Goal: Entertainment & Leisure: Consume media (video, audio)

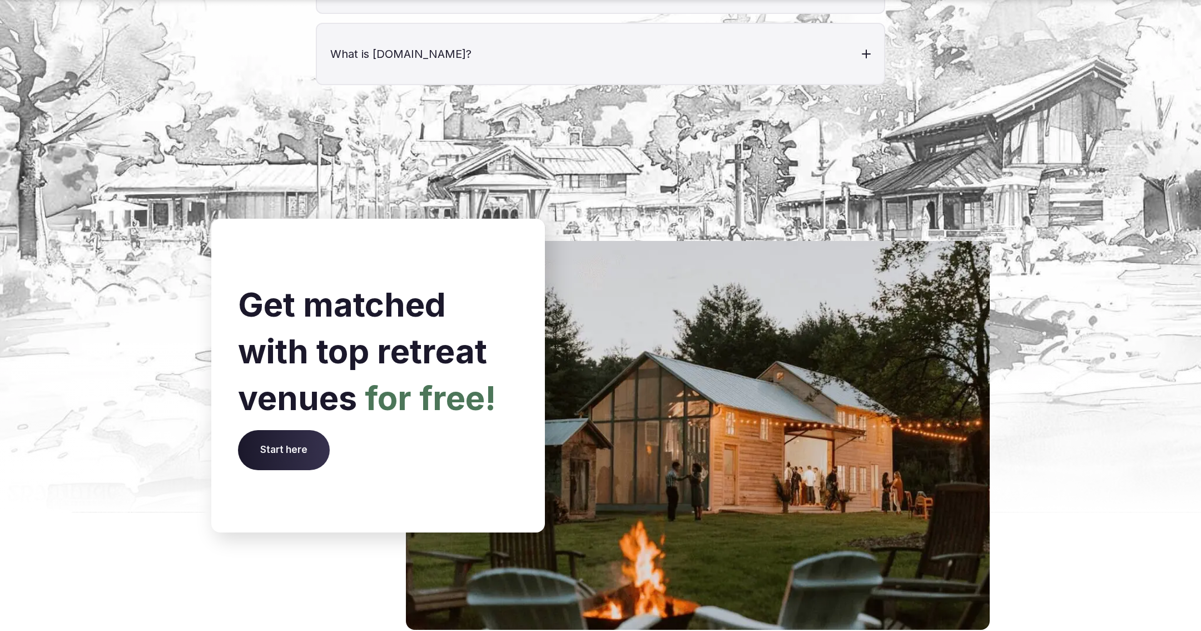
scroll to position [4462, 0]
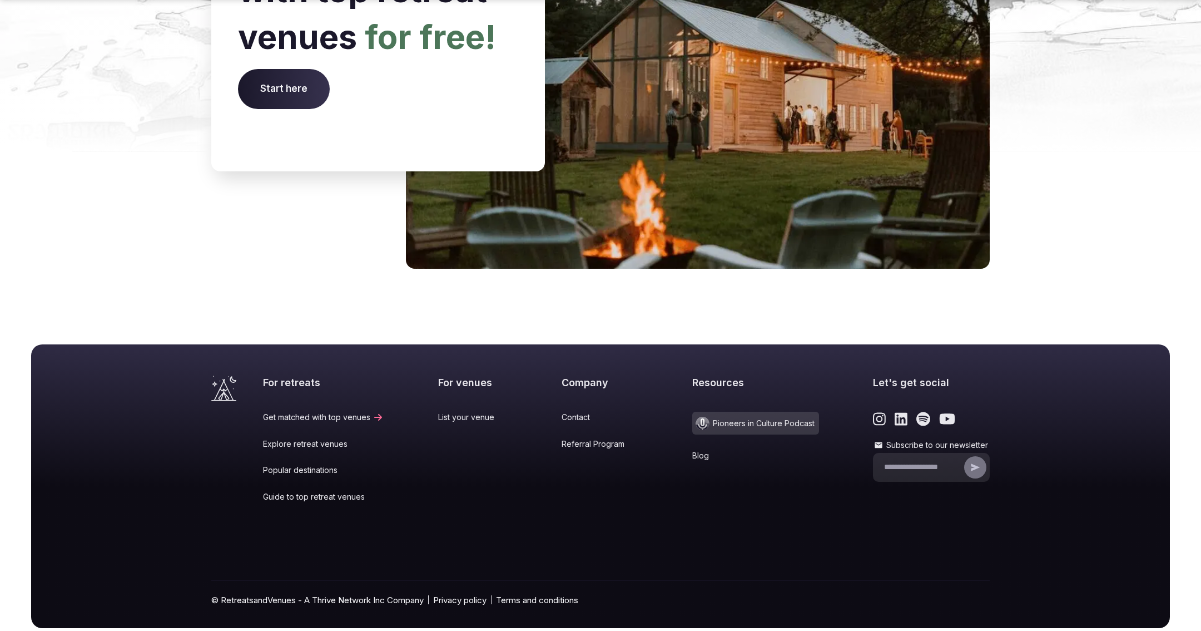
click at [719, 411] on span "Pioneers in Culture Podcast" at bounding box center [755, 422] width 127 height 23
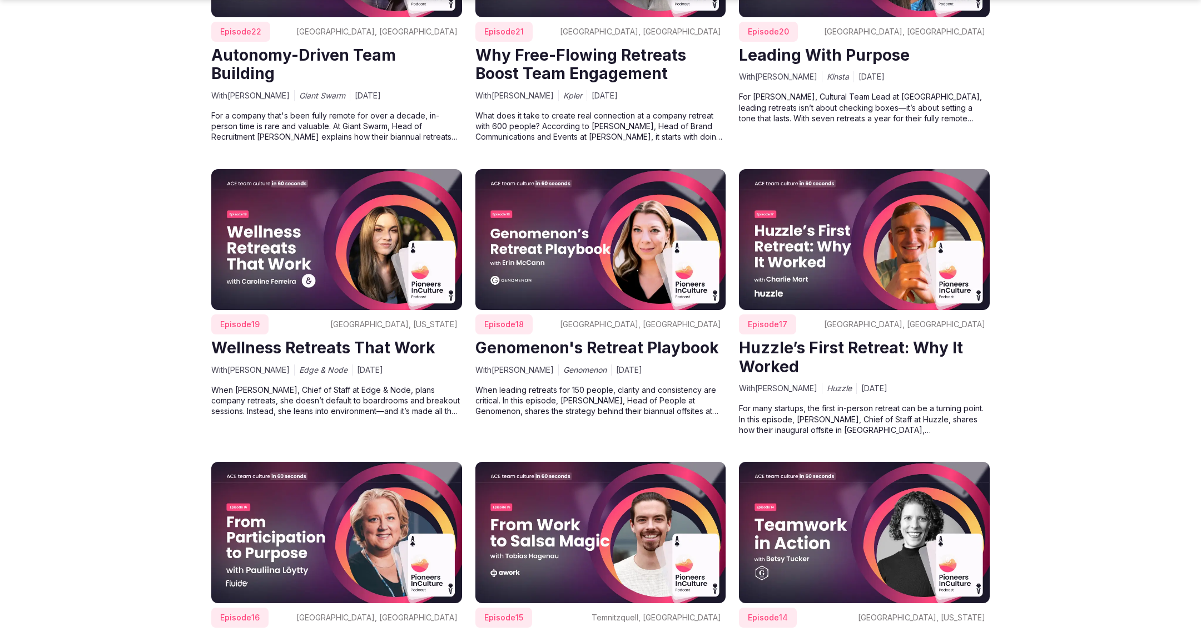
scroll to position [3034, 0]
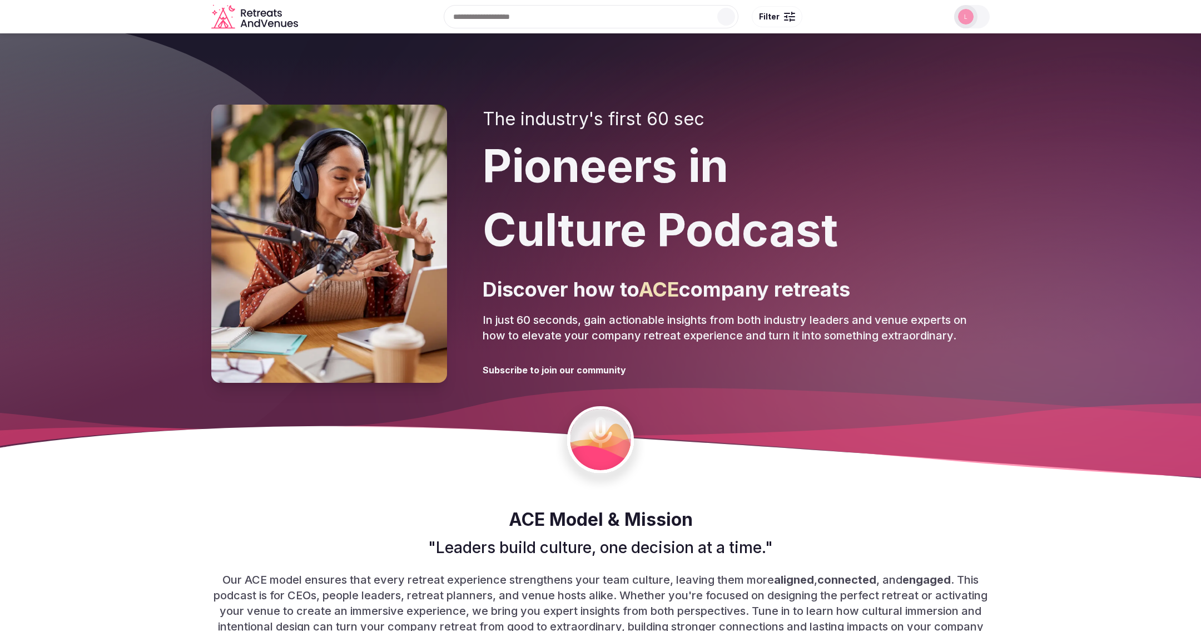
scroll to position [3028, 0]
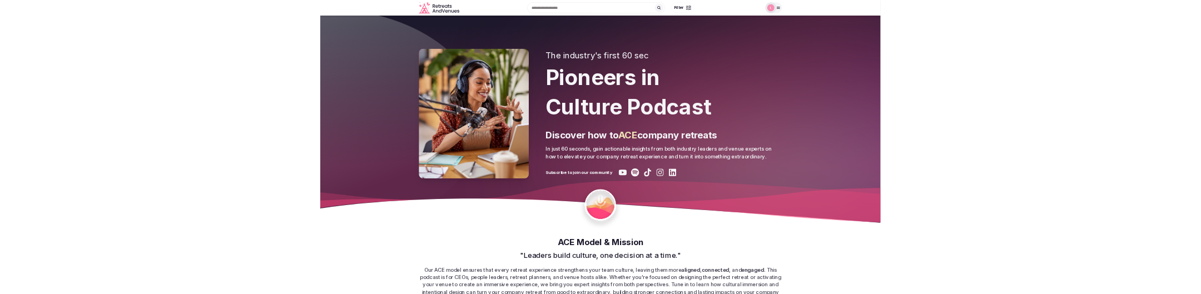
scroll to position [3028, 0]
